Goal: Transaction & Acquisition: Obtain resource

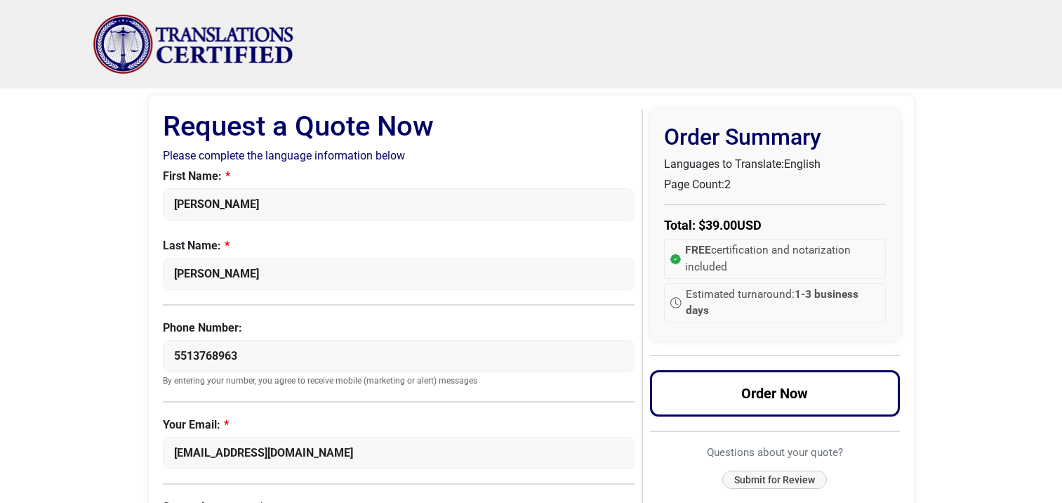
select select "French"
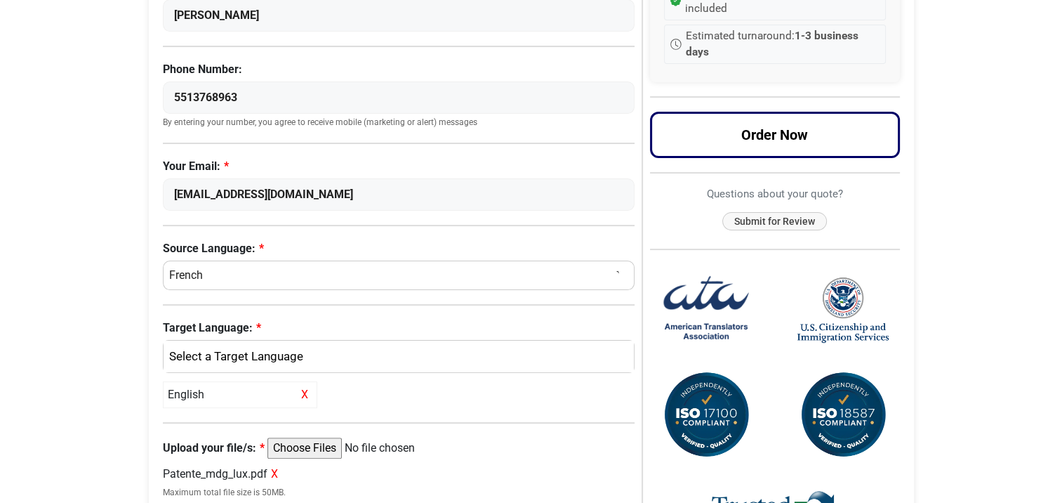
scroll to position [283, 0]
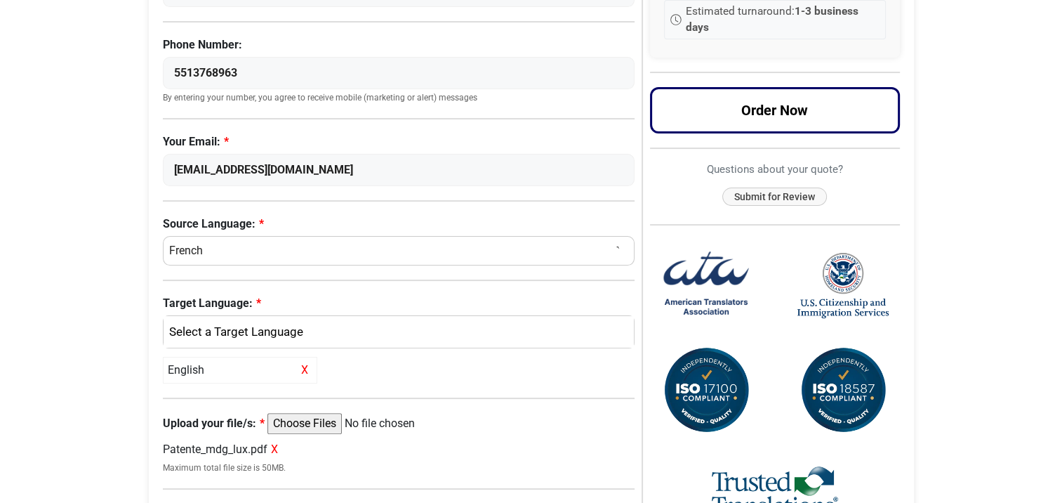
click at [277, 447] on span "X" at bounding box center [274, 448] width 7 height 13
click at [306, 418] on input "Upload your file/s:" at bounding box center [374, 423] width 215 height 21
type input "C:\fakepath\Patente_MDG_Lux.docx"
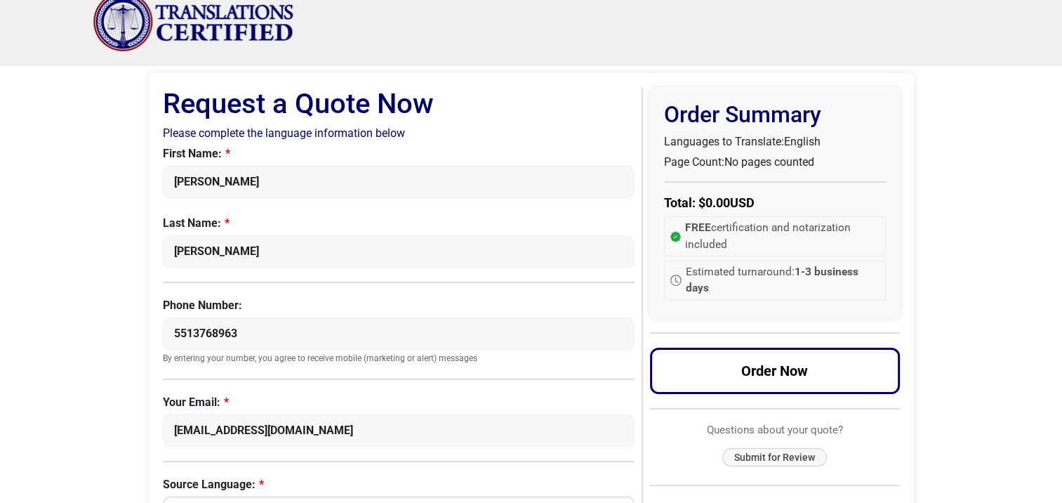
scroll to position [0, 0]
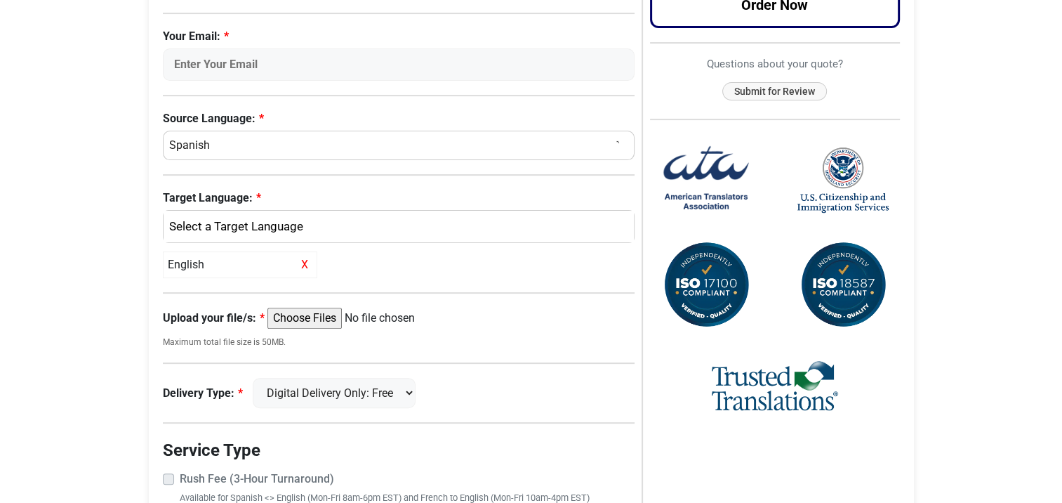
scroll to position [491, 0]
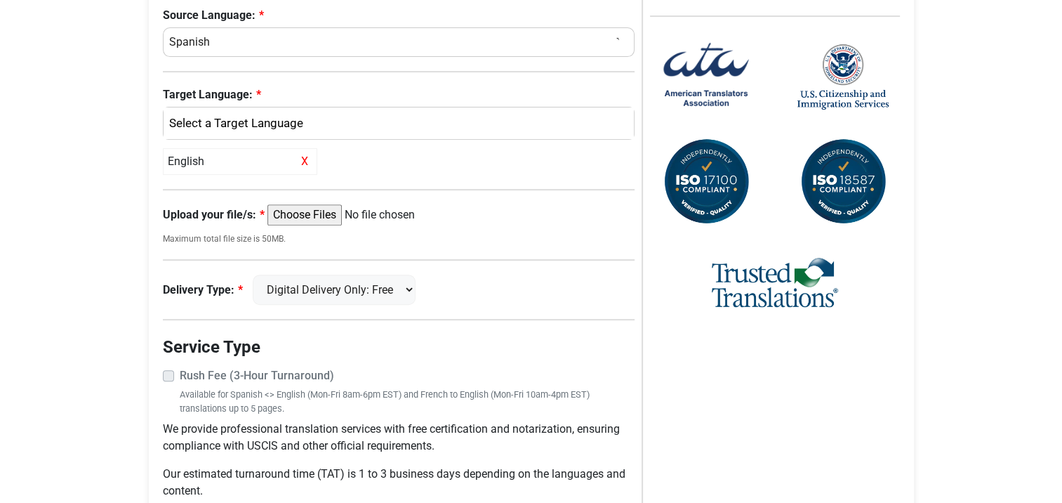
click at [329, 213] on input "Upload your file/s:" at bounding box center [374, 214] width 215 height 21
type input "C:\fakepath\Patente_MDG_Lux.docx"
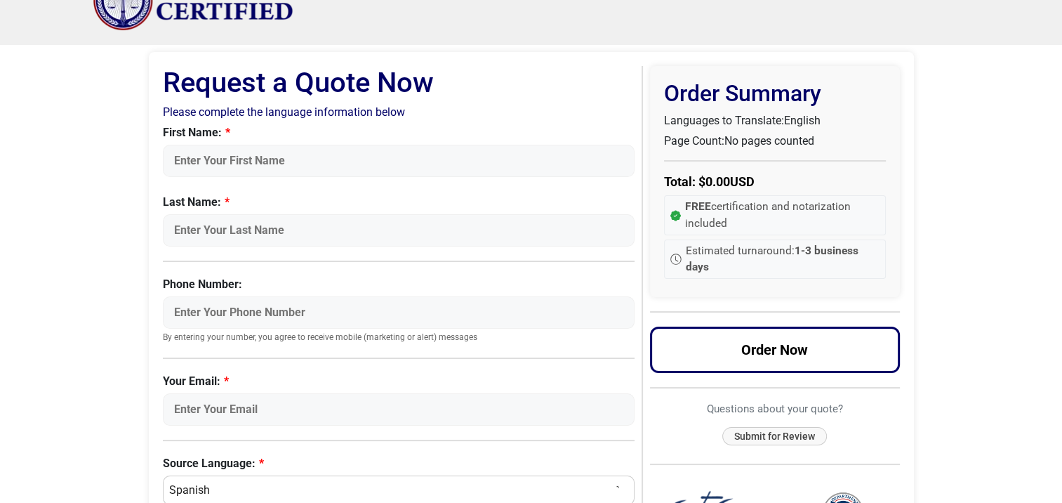
scroll to position [22, 0]
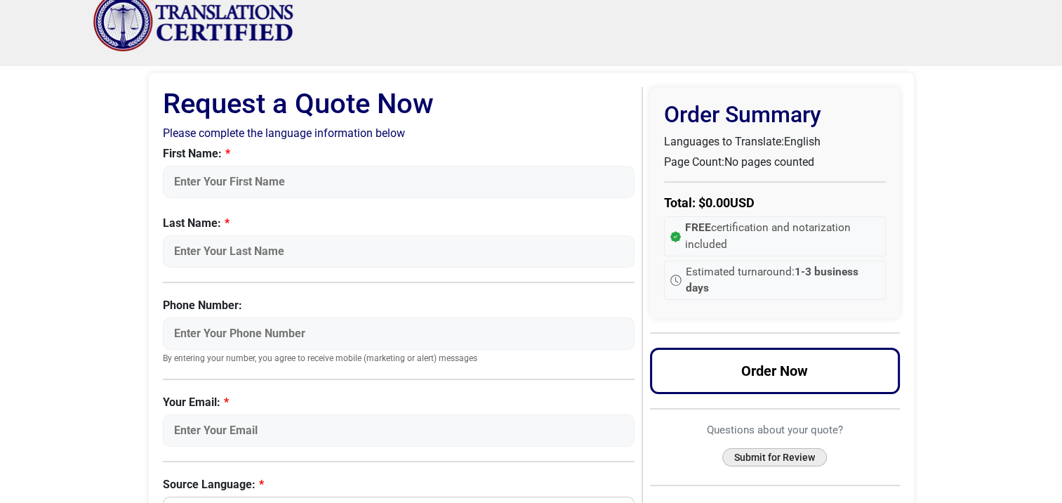
click at [787, 458] on button "Submit for Review" at bounding box center [774, 457] width 105 height 19
drag, startPoint x: 784, startPoint y: 163, endPoint x: 696, endPoint y: 157, distance: 87.3
click at [696, 157] on p "Page Count: No pages counted" at bounding box center [775, 162] width 222 height 17
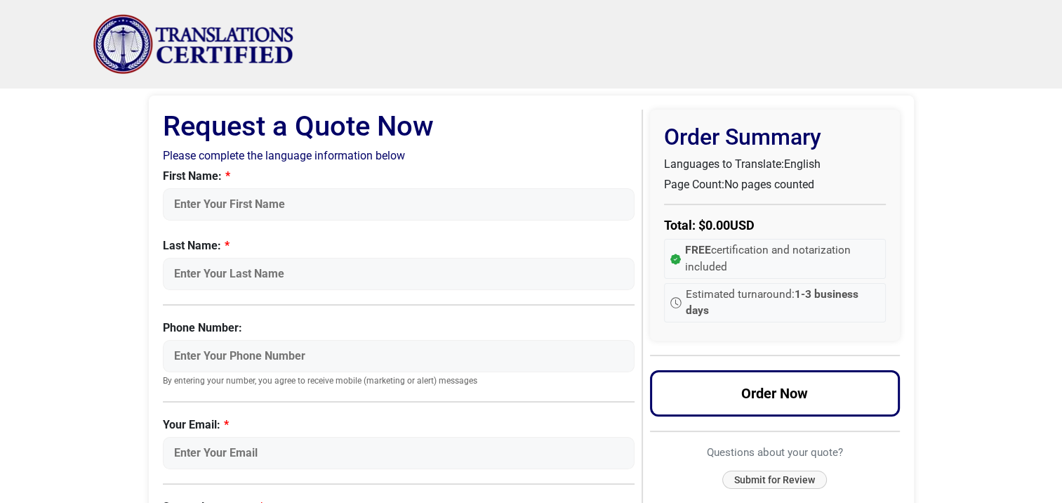
scroll to position [0, 0]
